Goal: Task Accomplishment & Management: Complete application form

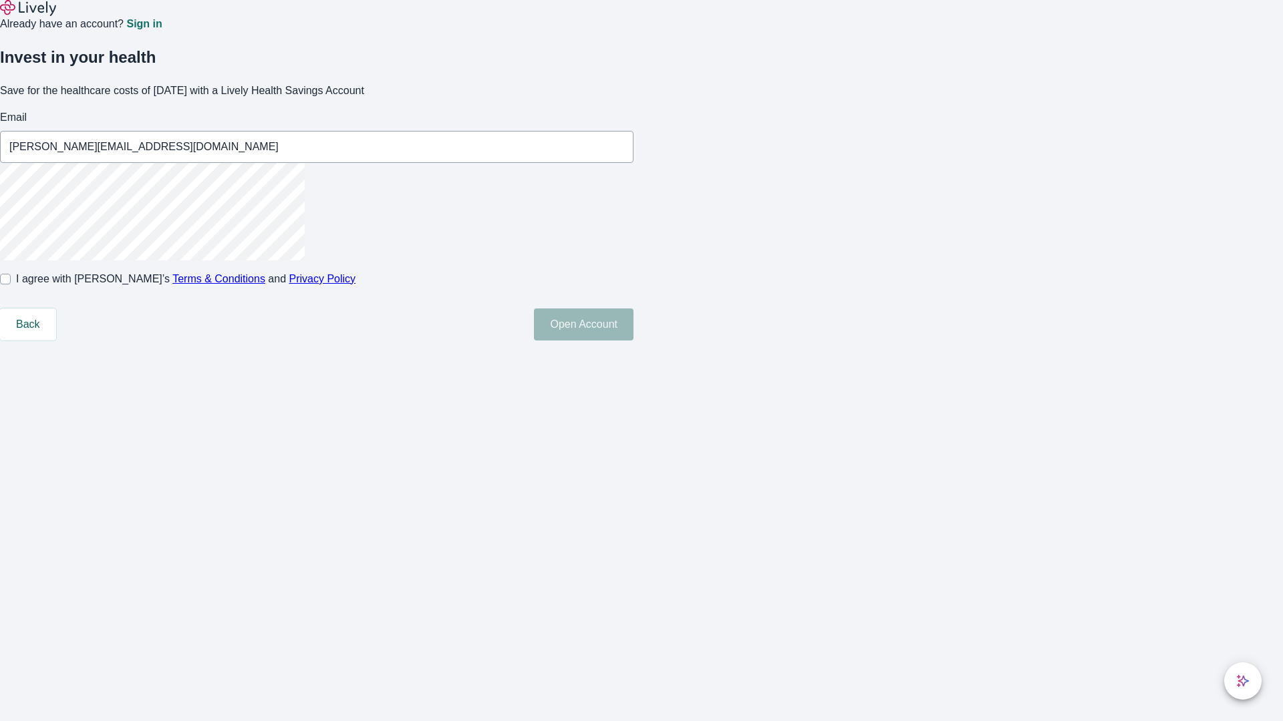
click at [11, 285] on input "I agree with Lively’s Terms & Conditions and Privacy Policy" at bounding box center [5, 279] width 11 height 11
checkbox input "true"
click at [633, 341] on button "Open Account" at bounding box center [584, 325] width 100 height 32
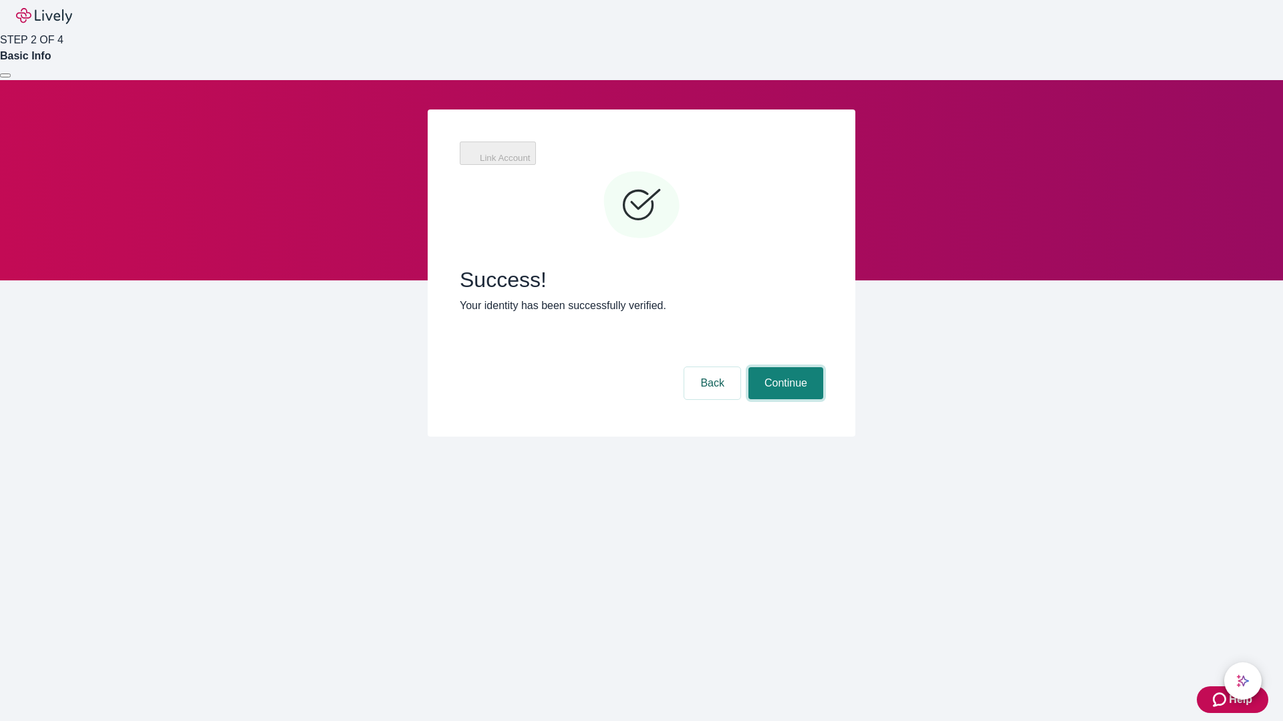
click at [784, 367] on button "Continue" at bounding box center [785, 383] width 75 height 32
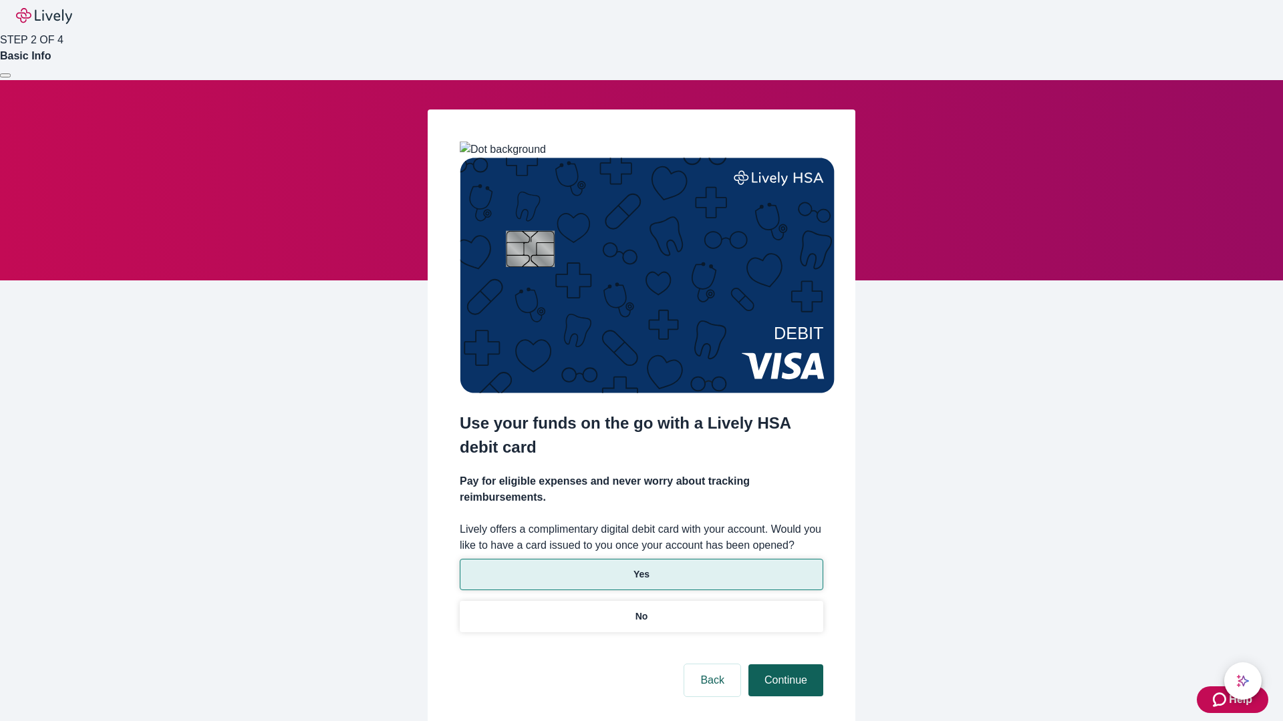
click at [641, 568] on p "Yes" at bounding box center [641, 575] width 16 height 14
click at [784, 665] on button "Continue" at bounding box center [785, 681] width 75 height 32
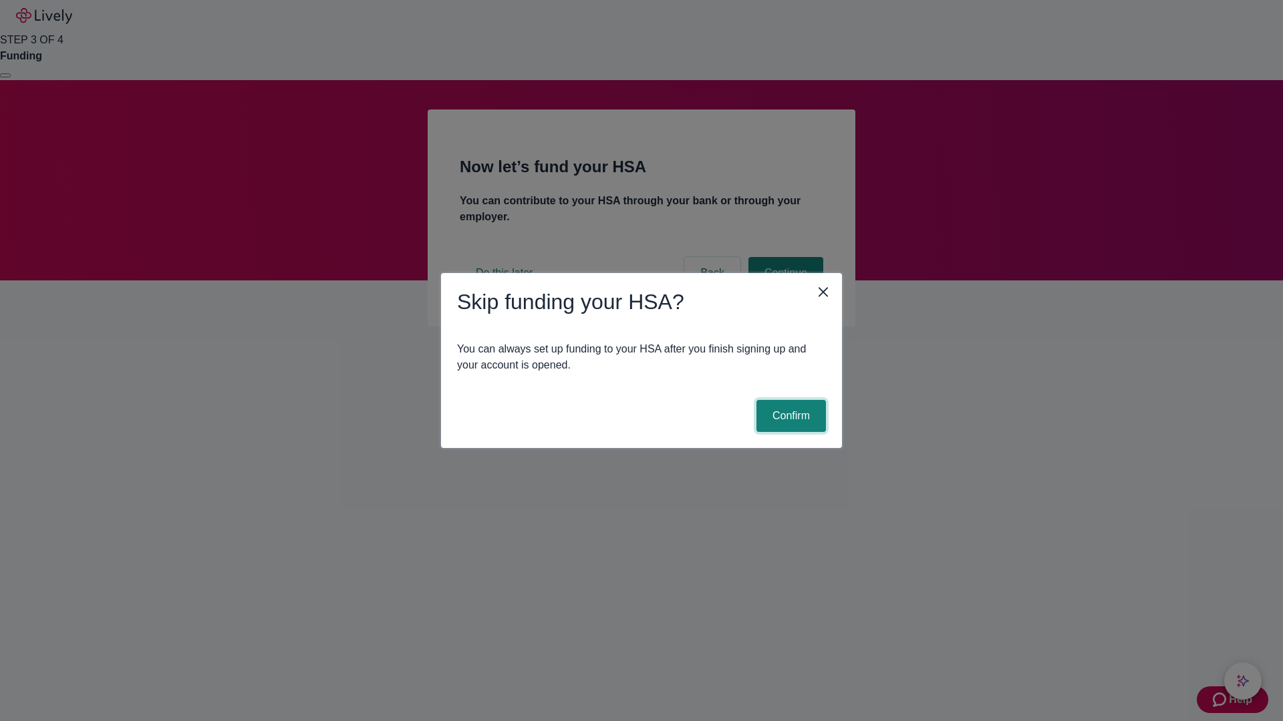
click at [789, 416] on button "Confirm" at bounding box center [790, 416] width 69 height 32
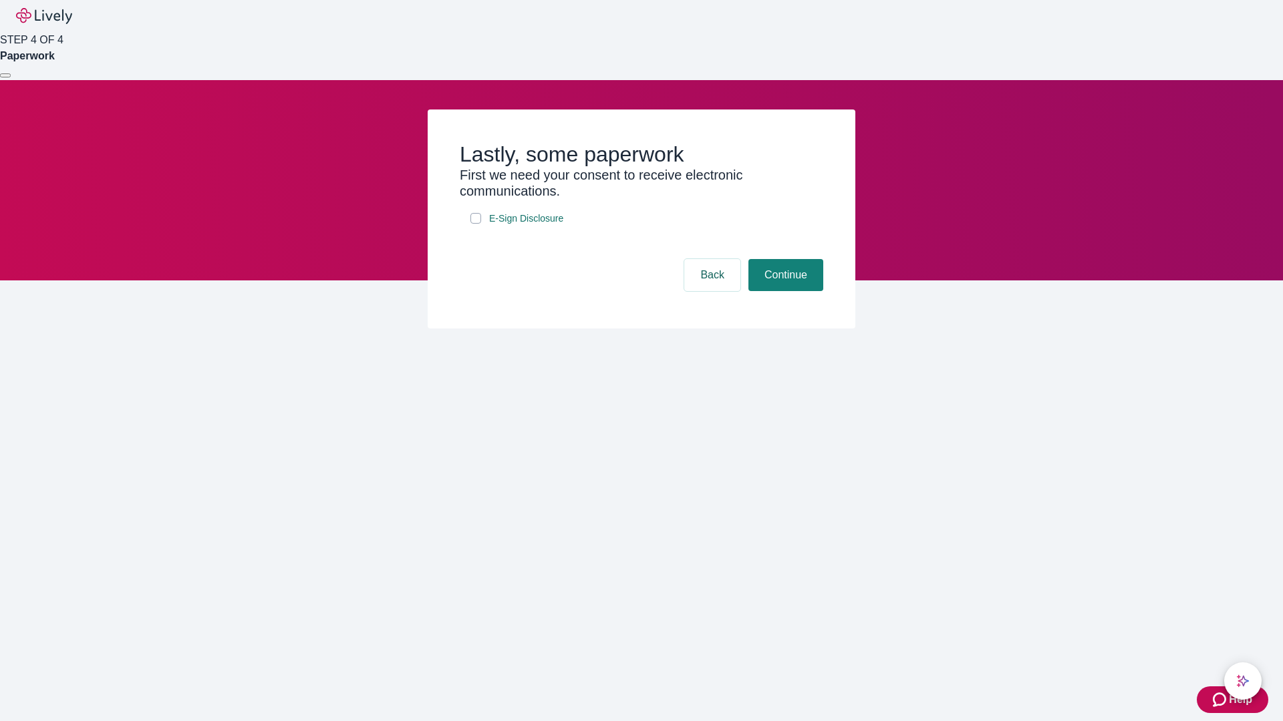
click at [476, 224] on input "E-Sign Disclosure" at bounding box center [475, 218] width 11 height 11
checkbox input "true"
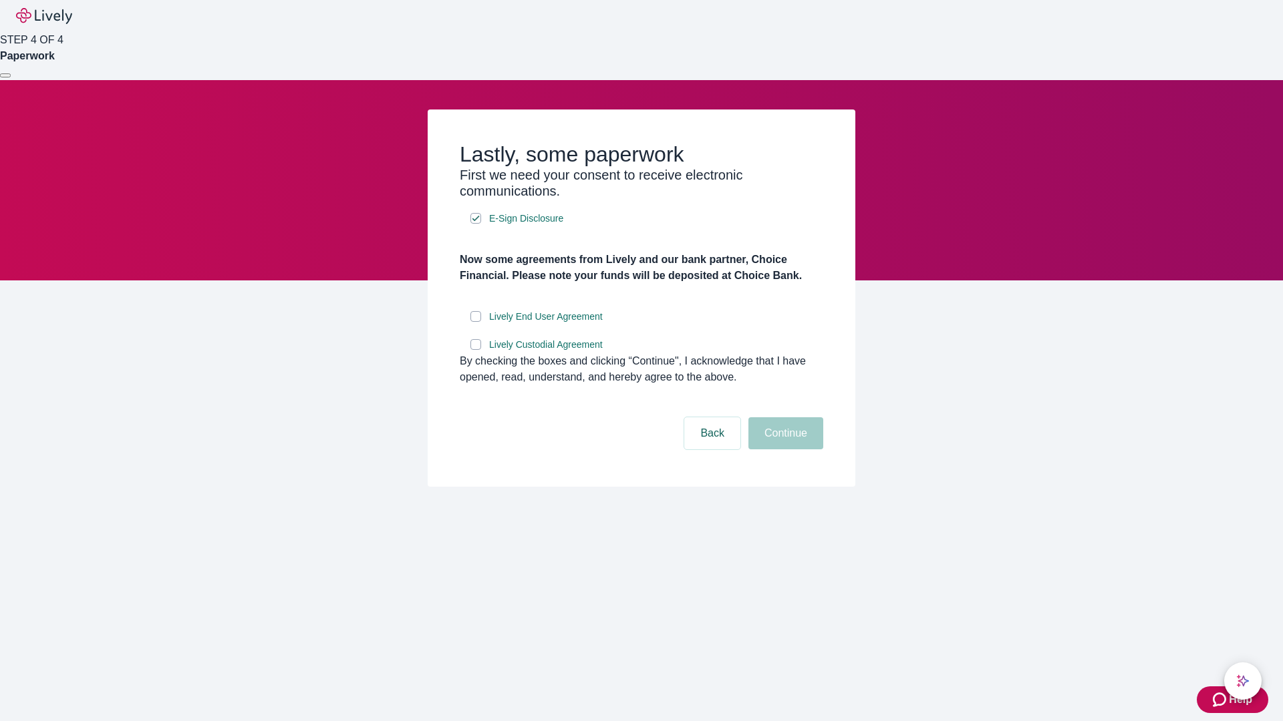
click at [476, 322] on input "Lively End User Agreement" at bounding box center [475, 316] width 11 height 11
checkbox input "true"
click at [476, 350] on input "Lively Custodial Agreement" at bounding box center [475, 344] width 11 height 11
checkbox input "true"
click at [784, 450] on button "Continue" at bounding box center [785, 433] width 75 height 32
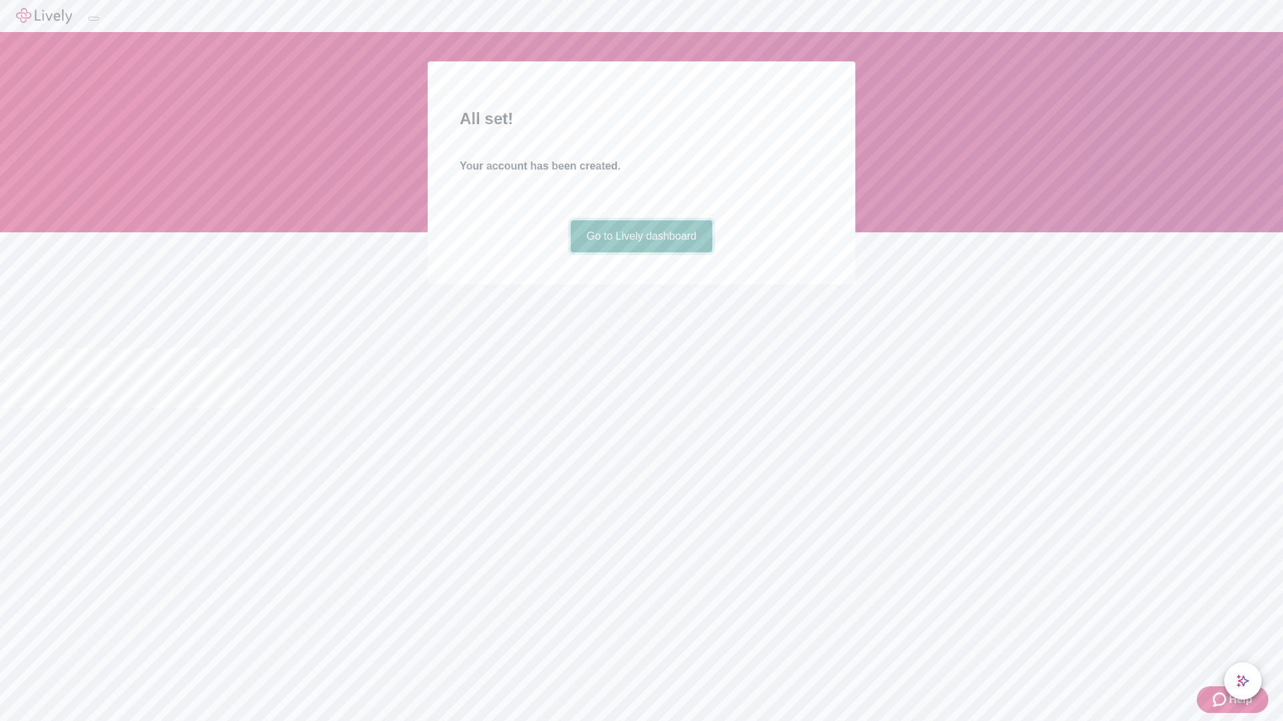
click at [641, 253] on link "Go to Lively dashboard" at bounding box center [641, 236] width 142 height 32
